Goal: Task Accomplishment & Management: Manage account settings

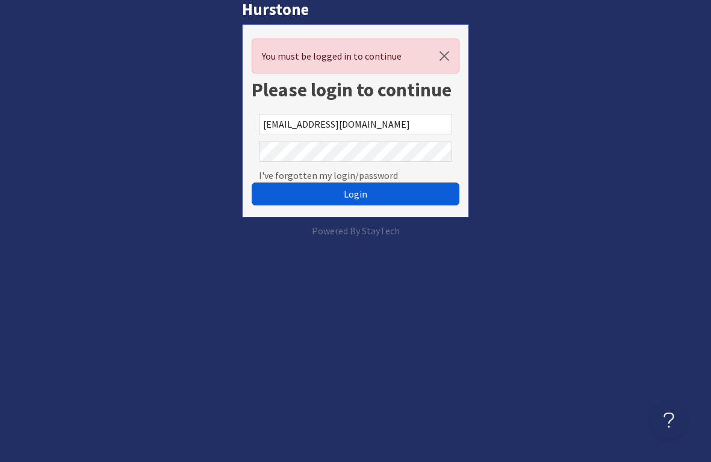
click at [326, 197] on button "Login" at bounding box center [356, 193] width 208 height 23
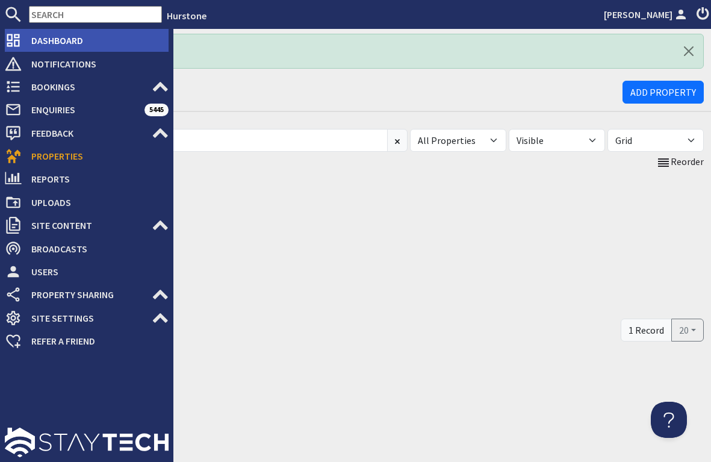
click at [46, 43] on span "Dashboard" at bounding box center [95, 40] width 147 height 19
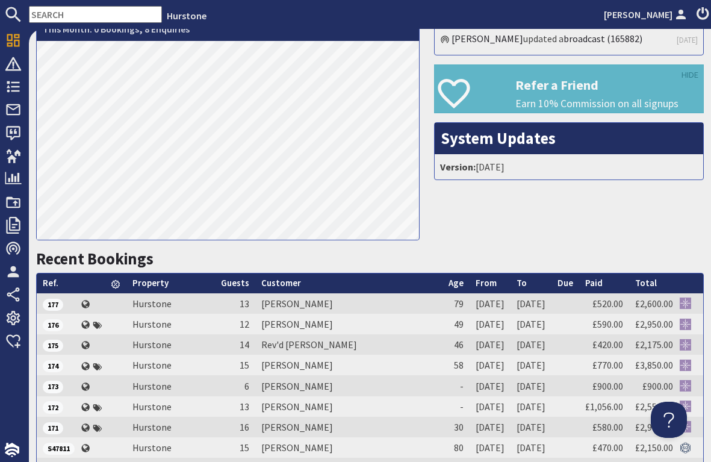
scroll to position [250, 0]
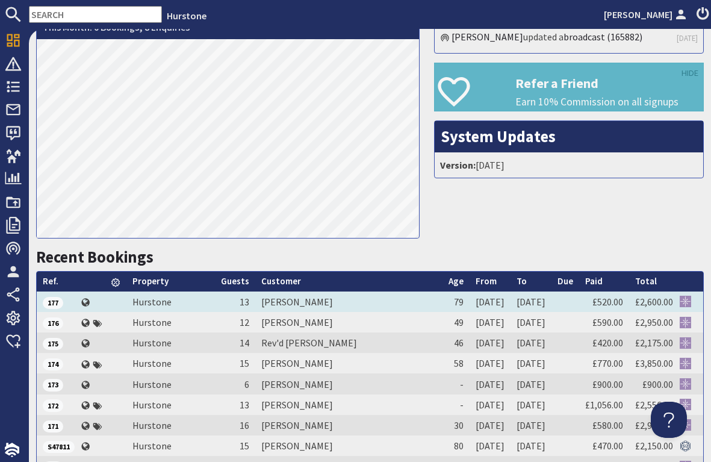
click at [388, 296] on td "Mrs Maureen Thurlow" at bounding box center [348, 301] width 187 height 20
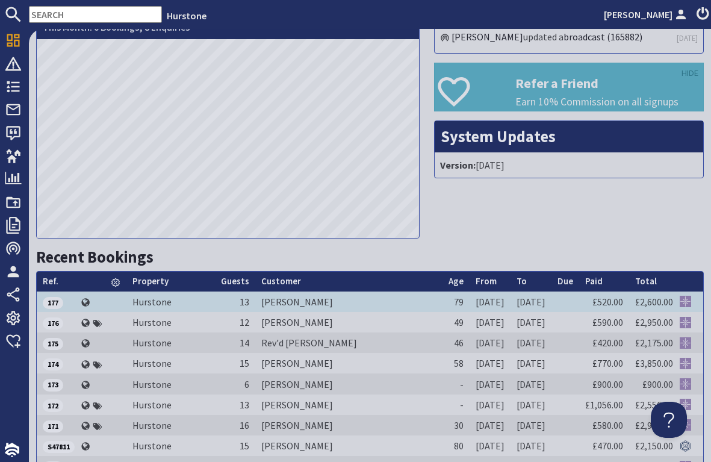
click at [388, 296] on td "Mrs Maureen Thurlow" at bounding box center [348, 301] width 187 height 20
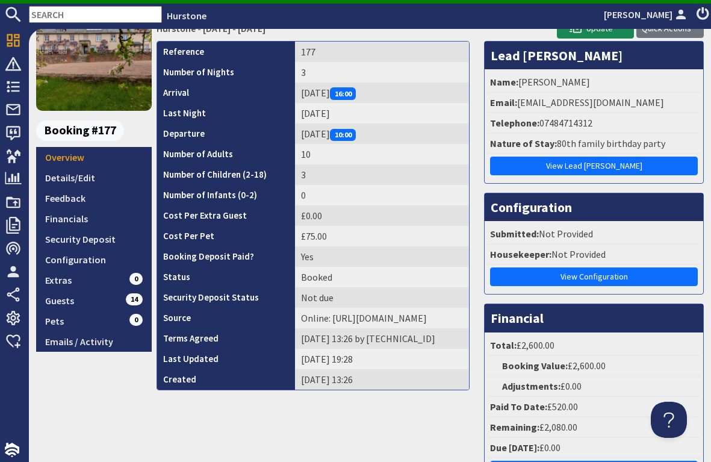
scroll to position [79, 0]
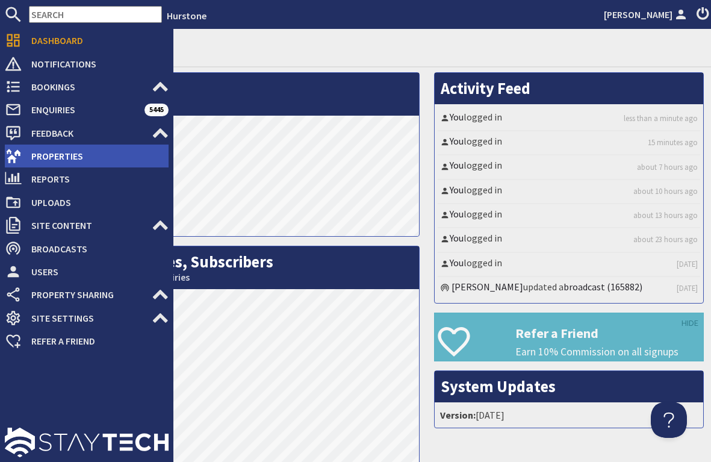
click at [48, 149] on span "Properties" at bounding box center [95, 155] width 147 height 19
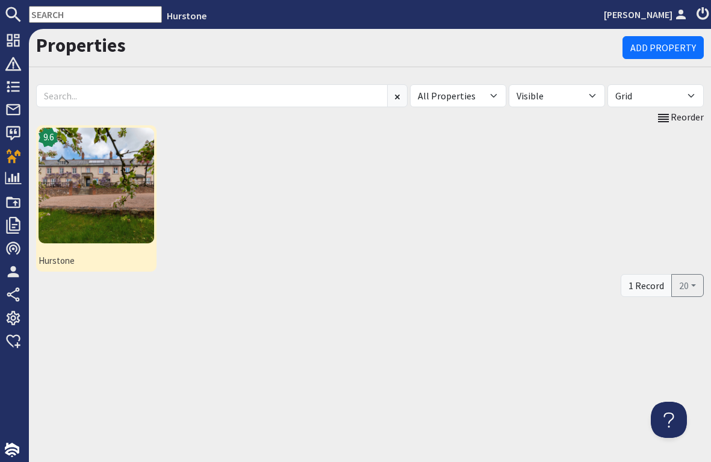
click at [75, 182] on img at bounding box center [97, 186] width 116 height 116
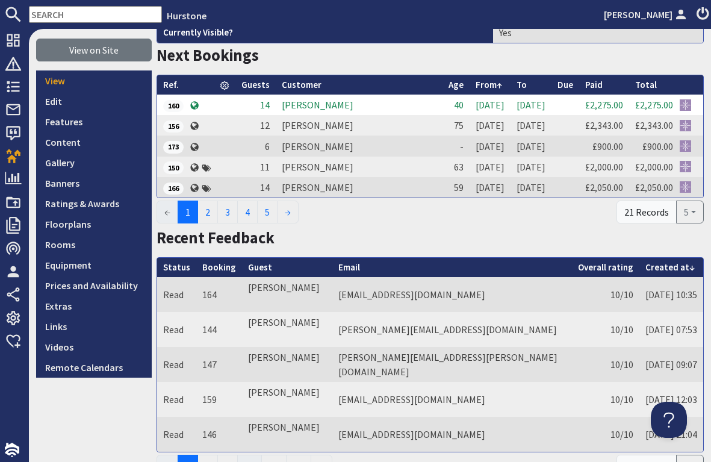
scroll to position [160, 0]
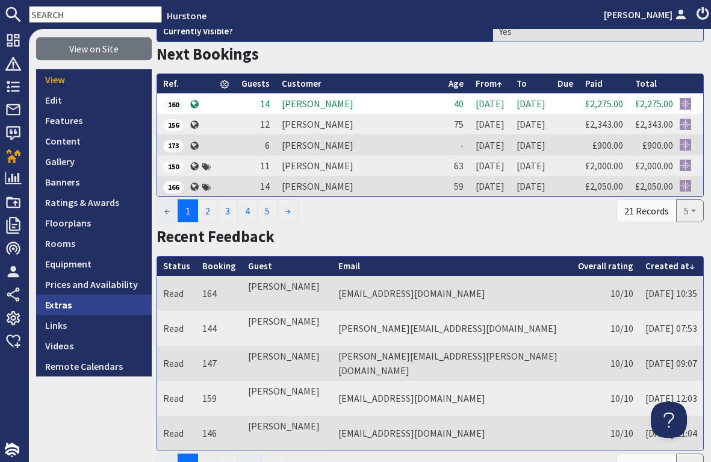
click at [75, 300] on link "Extras" at bounding box center [94, 304] width 116 height 20
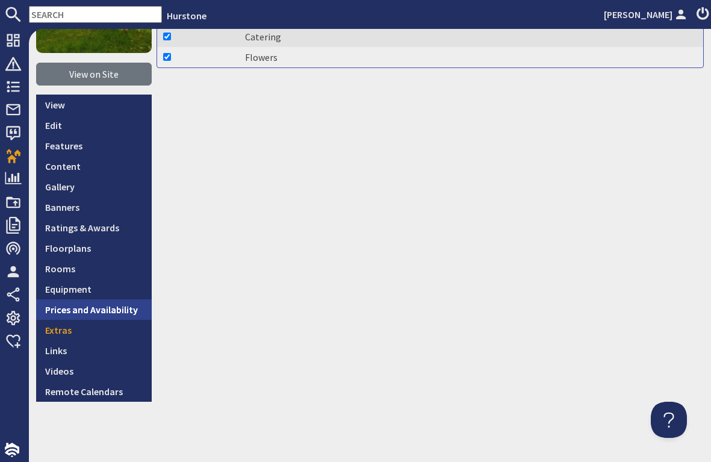
scroll to position [135, 0]
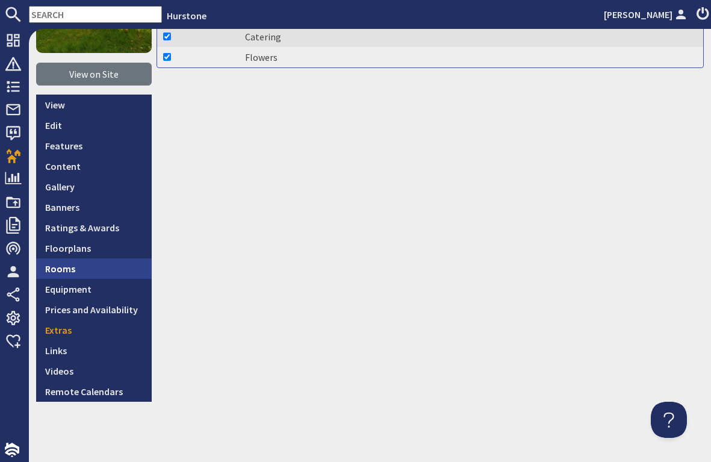
click at [72, 269] on link "Rooms" at bounding box center [94, 268] width 116 height 20
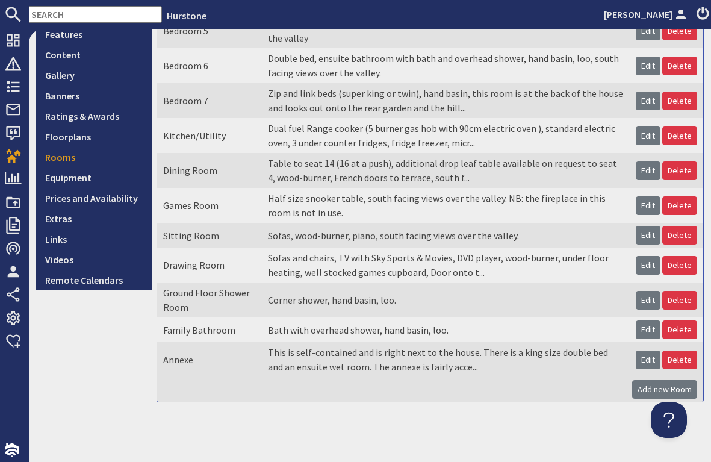
click at [357, 370] on td "This is self-contained and is right next to the house. There is a king size dou…" at bounding box center [446, 359] width 368 height 35
click at [645, 359] on link "Edit" at bounding box center [648, 359] width 25 height 19
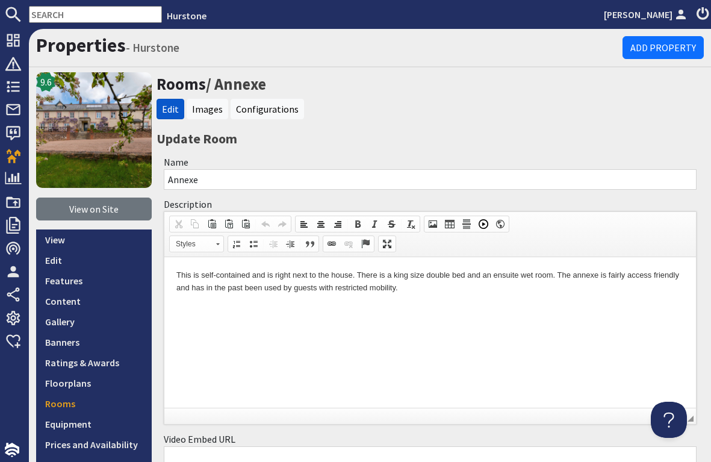
click at [104, 149] on img at bounding box center [94, 130] width 116 height 116
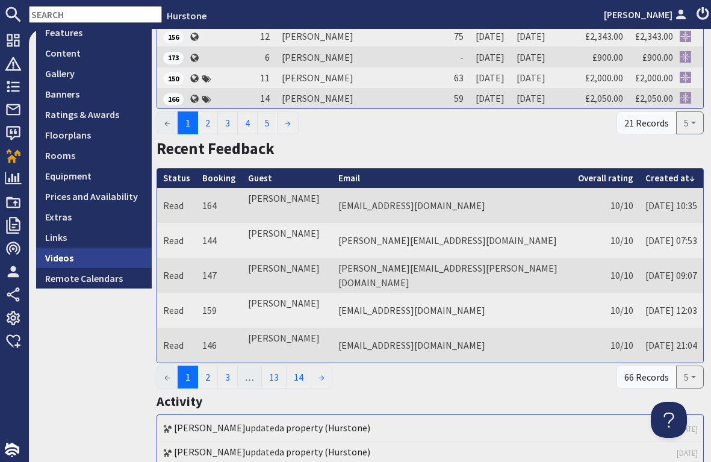
scroll to position [250, 0]
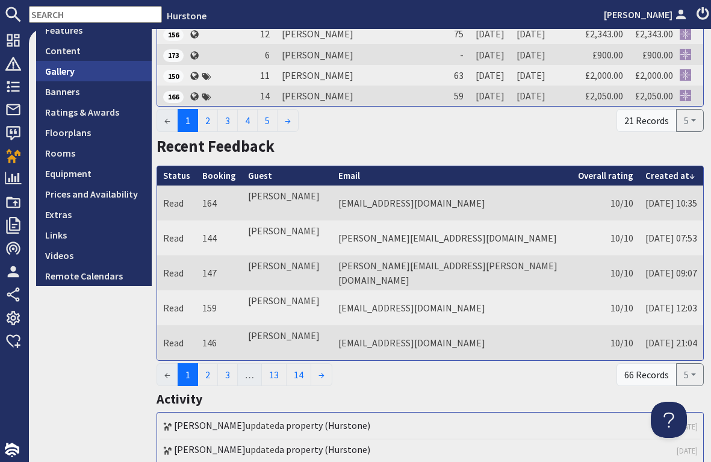
click at [80, 73] on link "Gallery" at bounding box center [94, 71] width 116 height 20
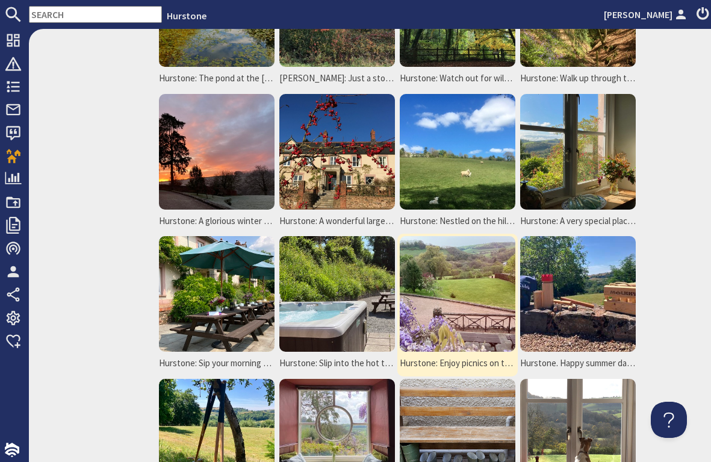
scroll to position [2036, 0]
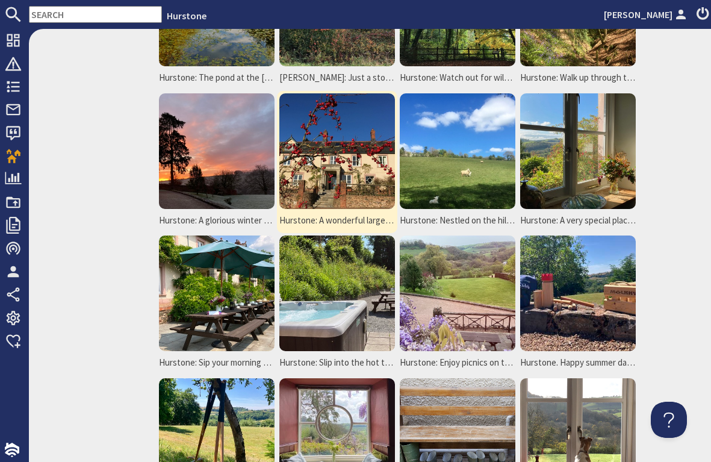
click at [361, 146] on img at bounding box center [337, 151] width 116 height 116
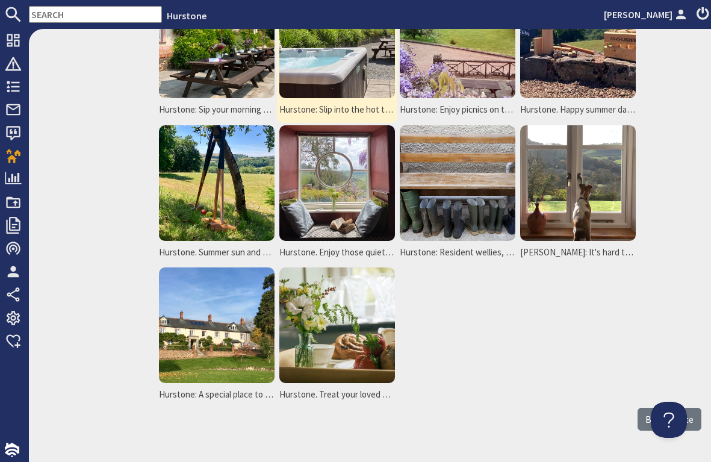
scroll to position [2290, 0]
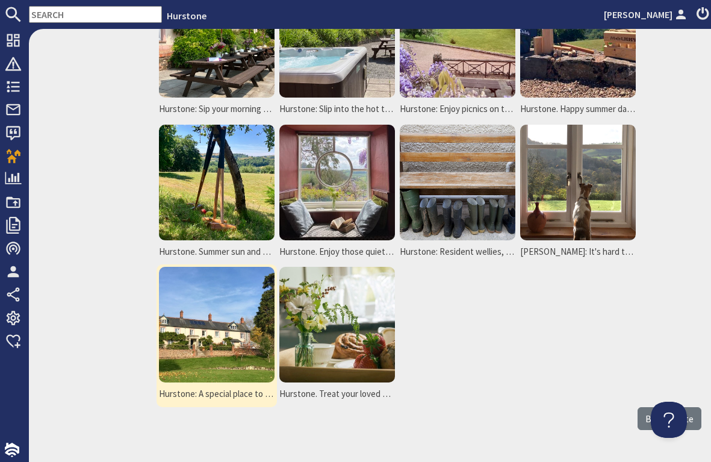
click at [216, 360] on img at bounding box center [217, 325] width 116 height 116
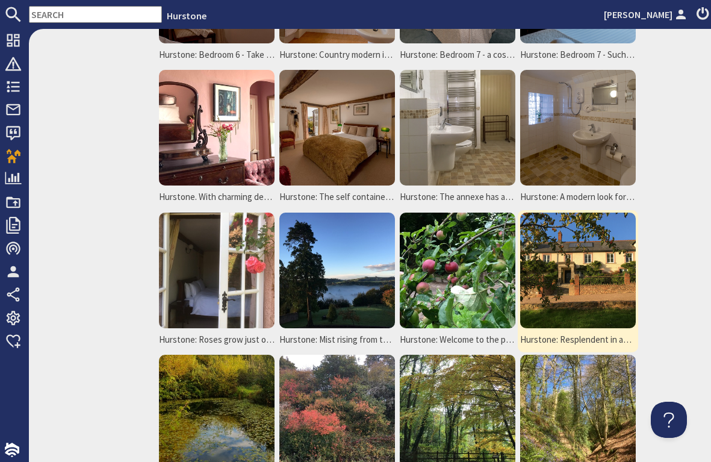
scroll to position [1631, 0]
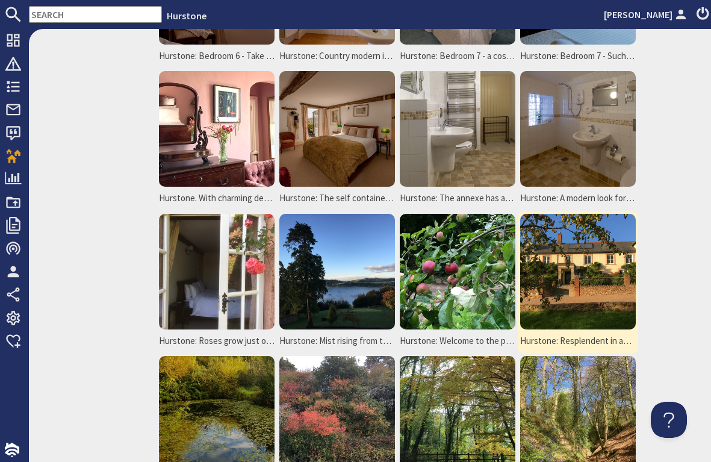
click at [600, 258] on img at bounding box center [578, 272] width 116 height 116
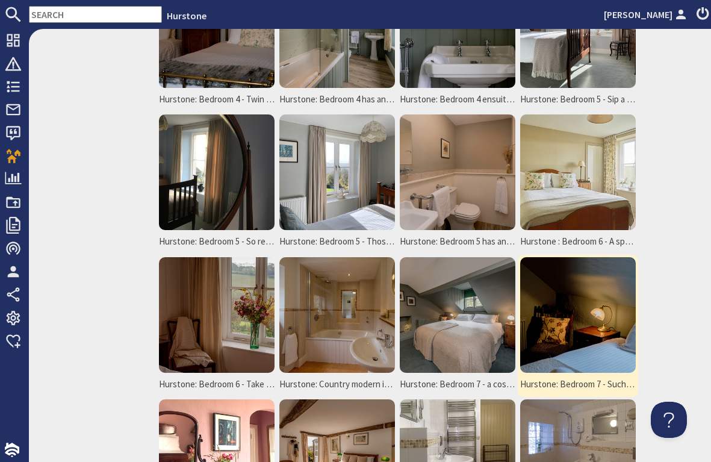
scroll to position [1311, 0]
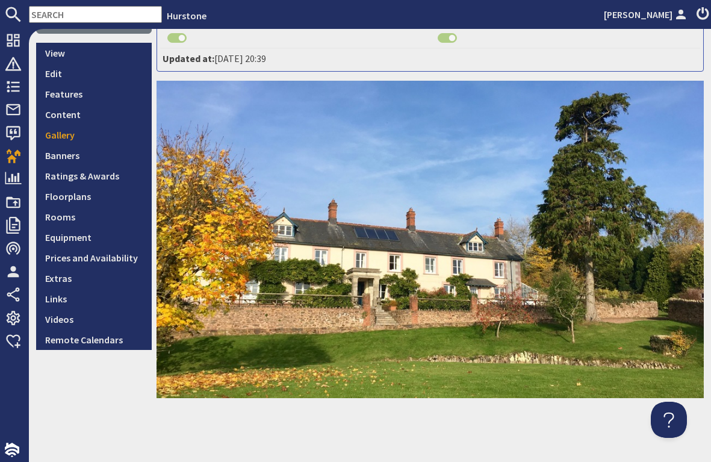
scroll to position [186, 0]
